Goal: Check status

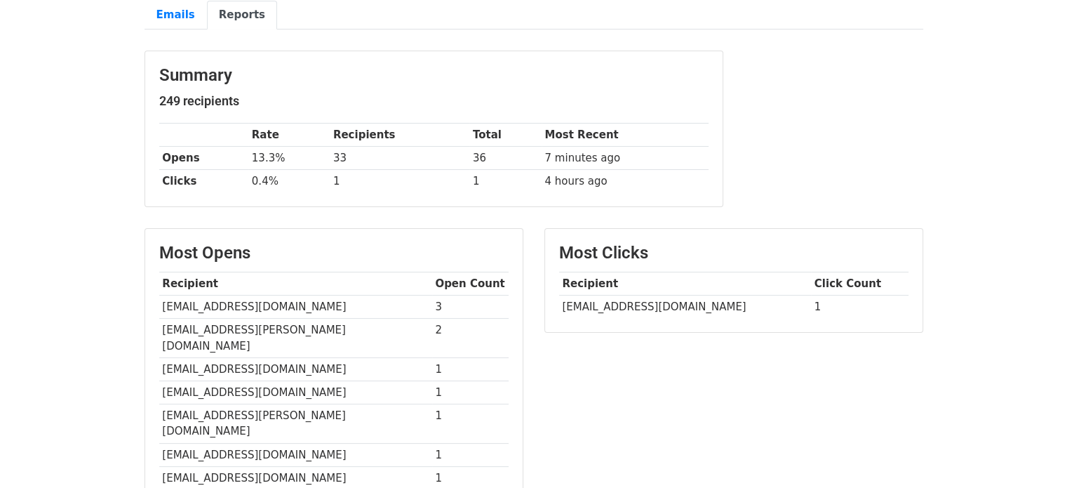
scroll to position [162, 0]
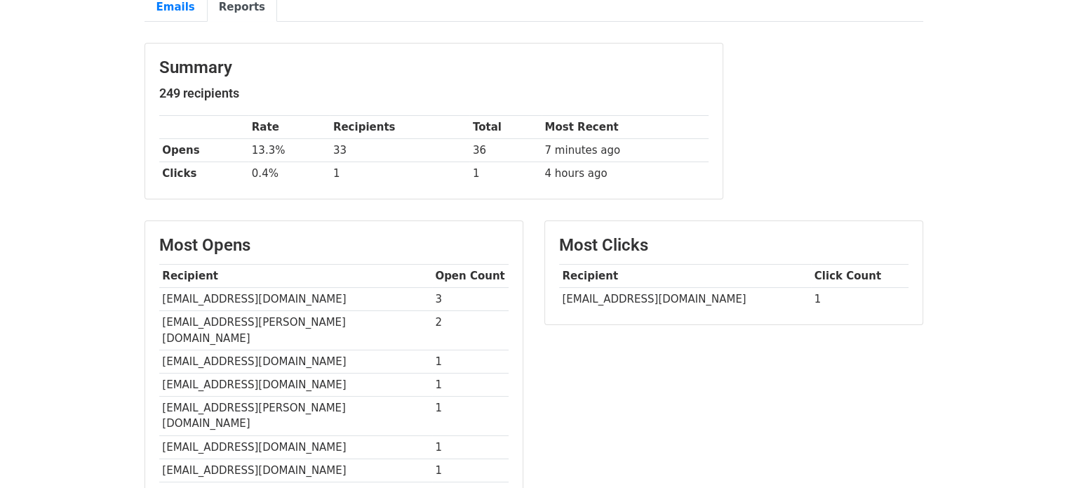
click at [261, 322] on td "[EMAIL_ADDRESS][PERSON_NAME][DOMAIN_NAME]" at bounding box center [295, 330] width 273 height 39
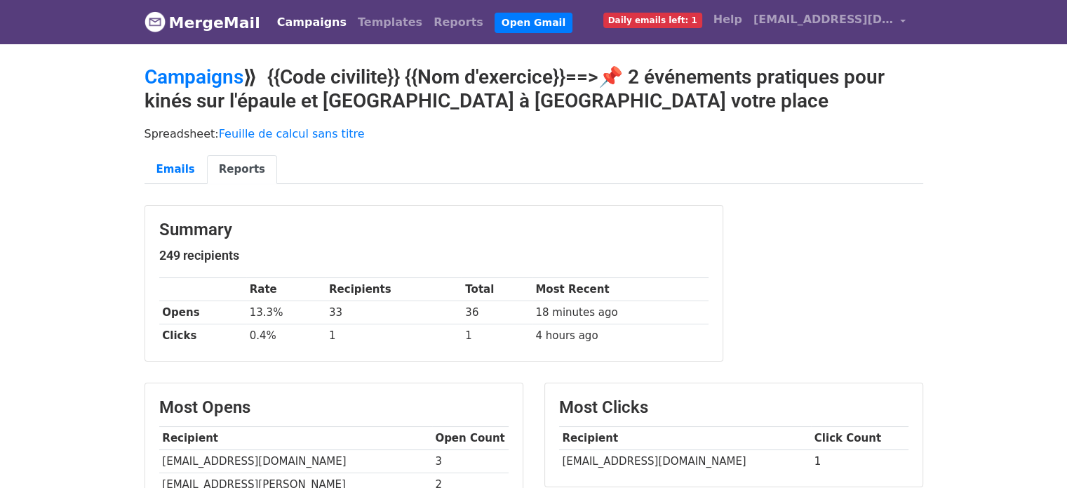
scroll to position [427, 0]
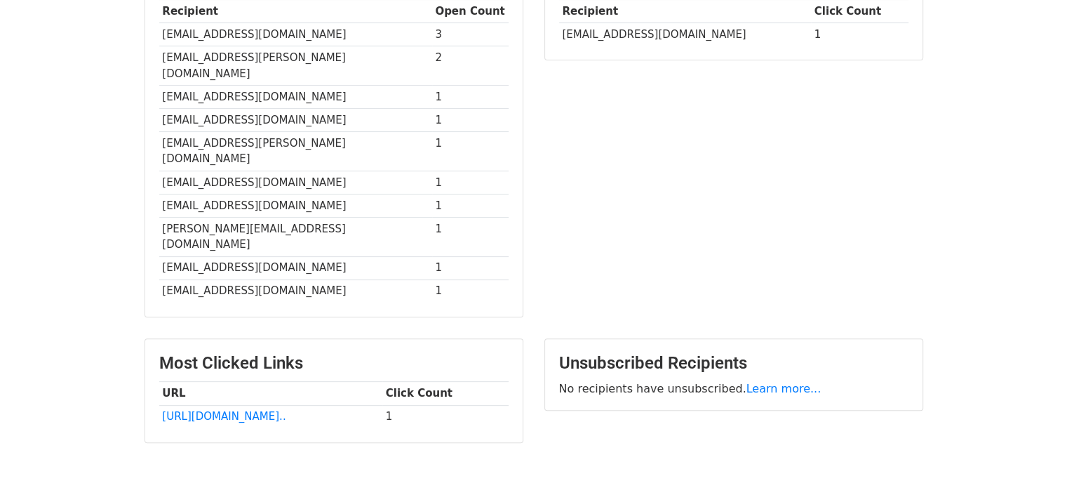
click at [180, 194] on td "[EMAIL_ADDRESS][DOMAIN_NAME]" at bounding box center [295, 205] width 273 height 23
